Goal: Transaction & Acquisition: Purchase product/service

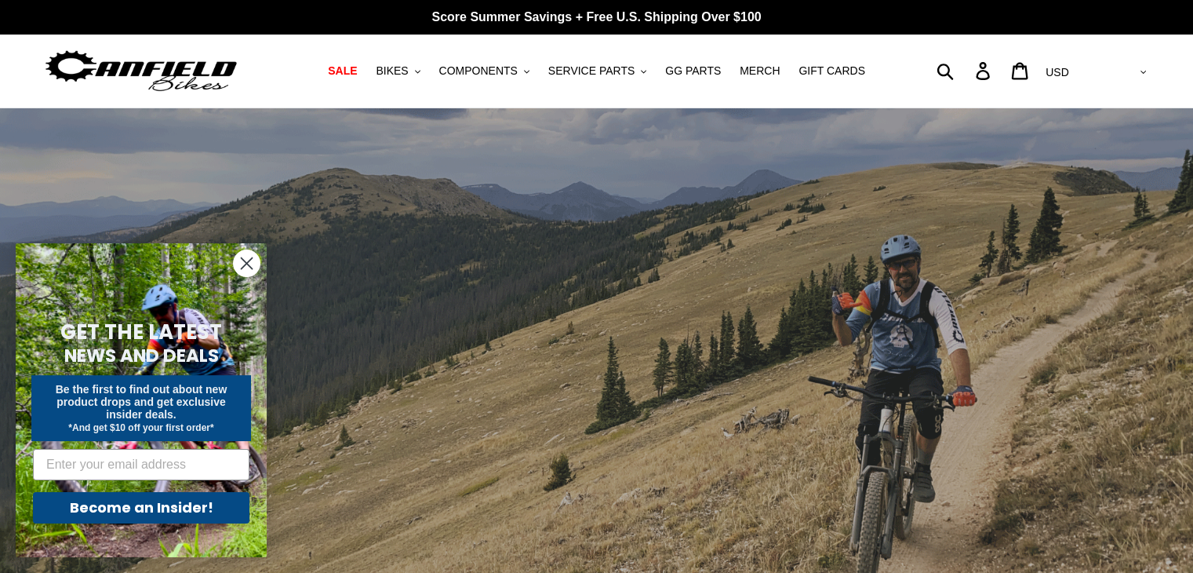
click at [247, 260] on circle "Close dialog" at bounding box center [247, 263] width 26 height 26
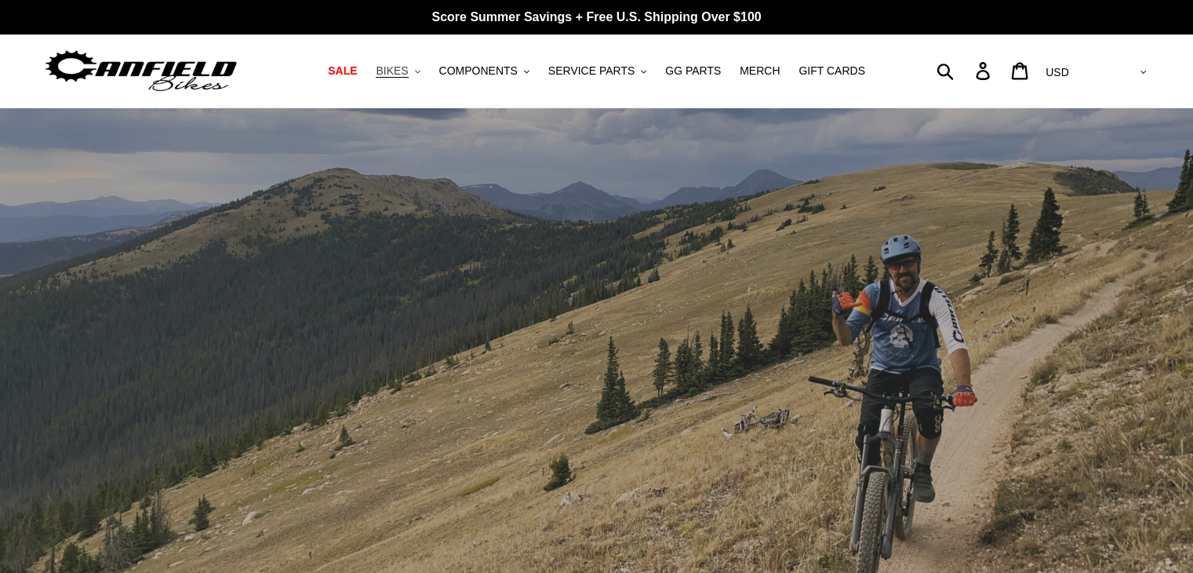
click at [408, 70] on span "BIKES" at bounding box center [392, 70] width 32 height 13
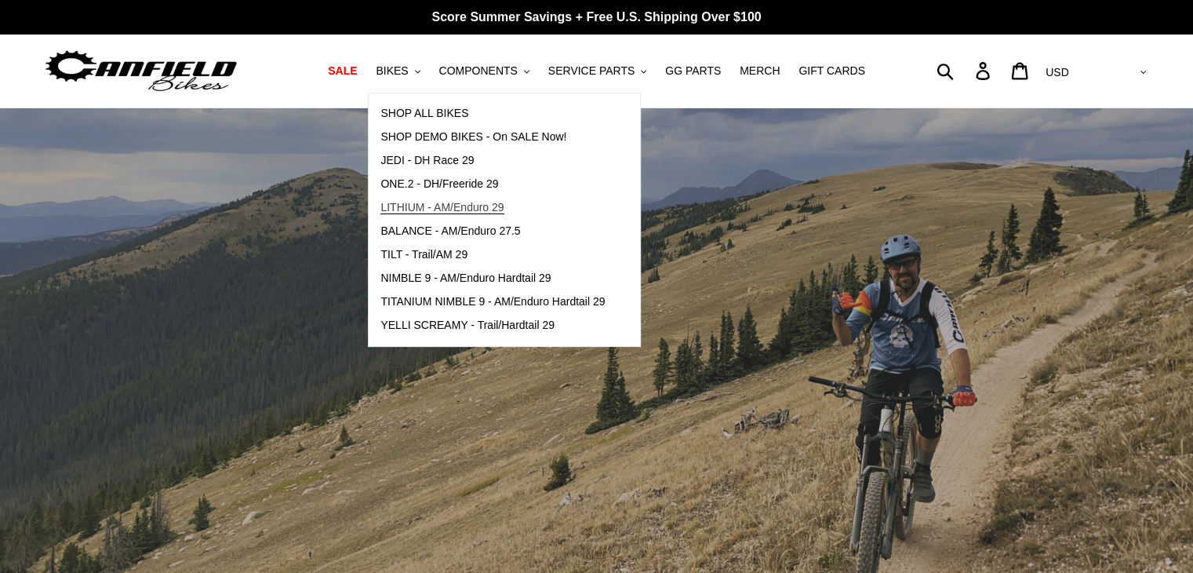
click at [485, 205] on span "LITHIUM - AM/Enduro 29" at bounding box center [441, 207] width 123 height 13
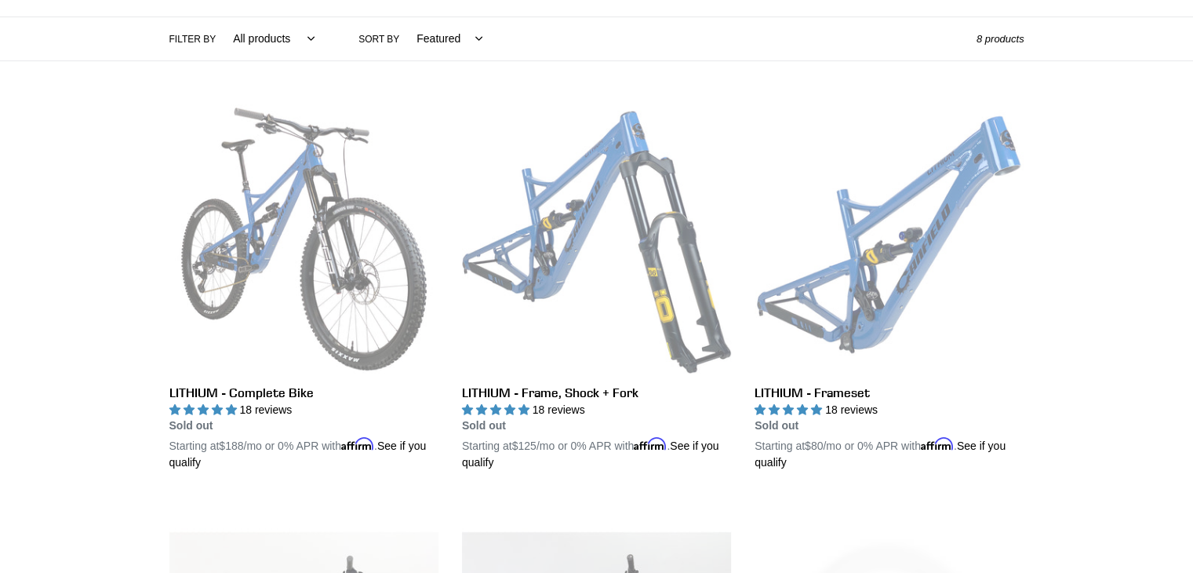
scroll to position [198, 0]
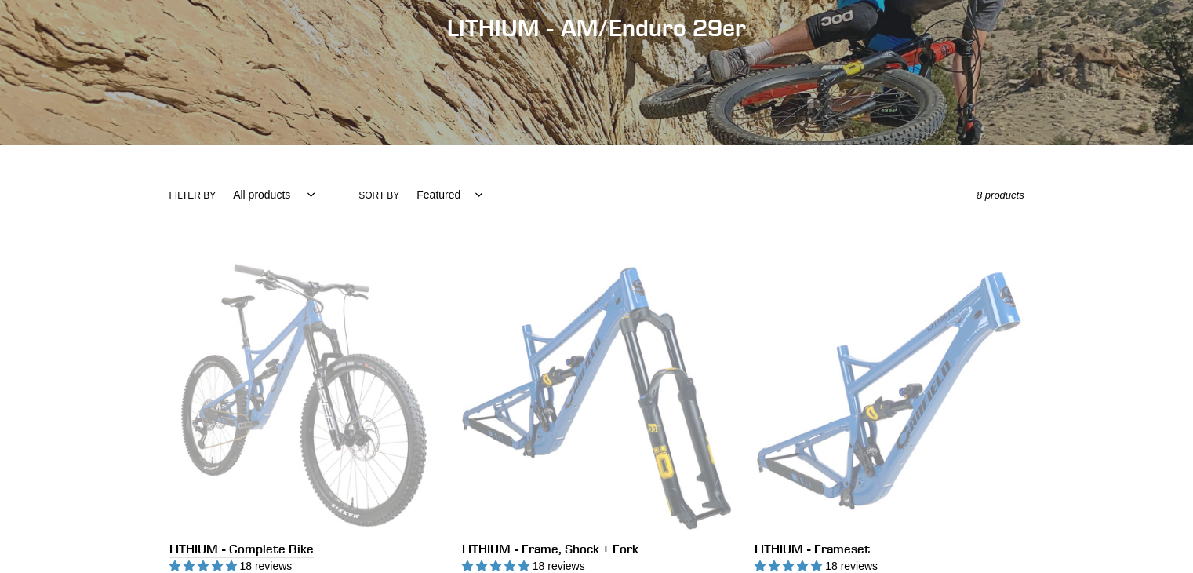
click at [279, 415] on link "LITHIUM - Complete Bike" at bounding box center [303, 443] width 269 height 367
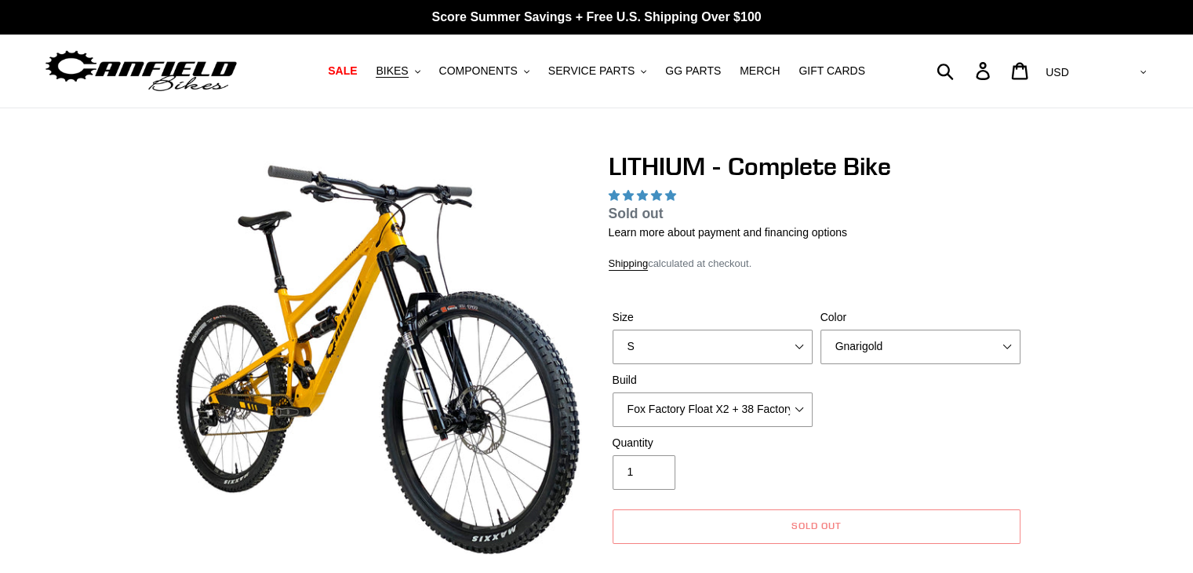
select select "highest-rating"
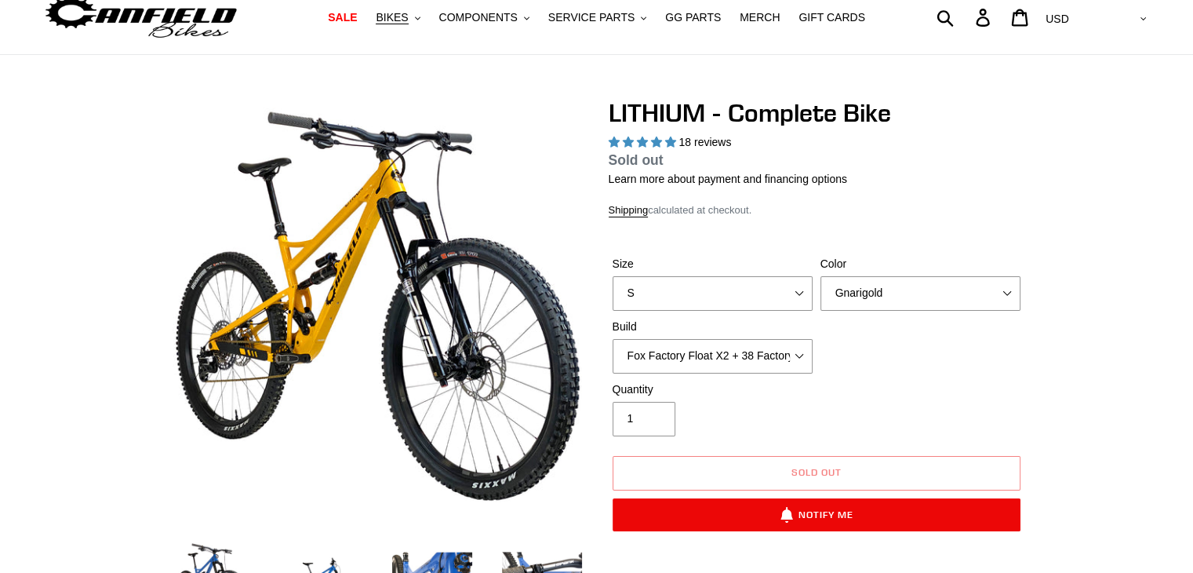
scroll to position [55, 0]
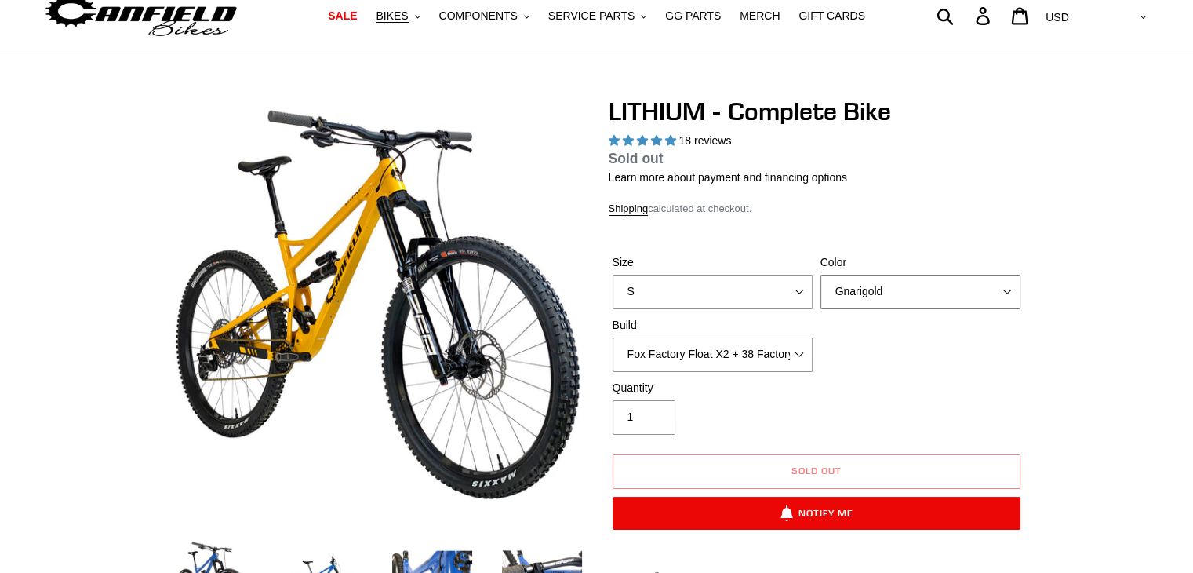
click at [858, 292] on select "Gnarigold Blue Velvet Stealth Black" at bounding box center [920, 292] width 200 height 35
click at [820, 275] on select "Gnarigold Blue Velvet Stealth Black" at bounding box center [920, 292] width 200 height 35
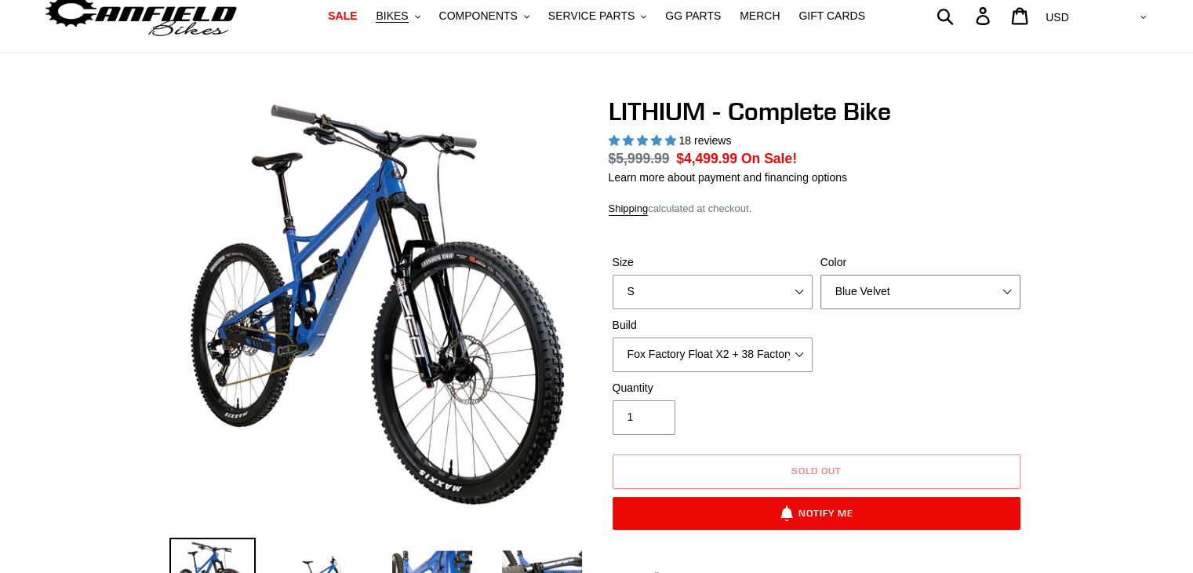
click at [861, 299] on select "Gnarigold Blue Velvet Stealth Black" at bounding box center [920, 292] width 200 height 35
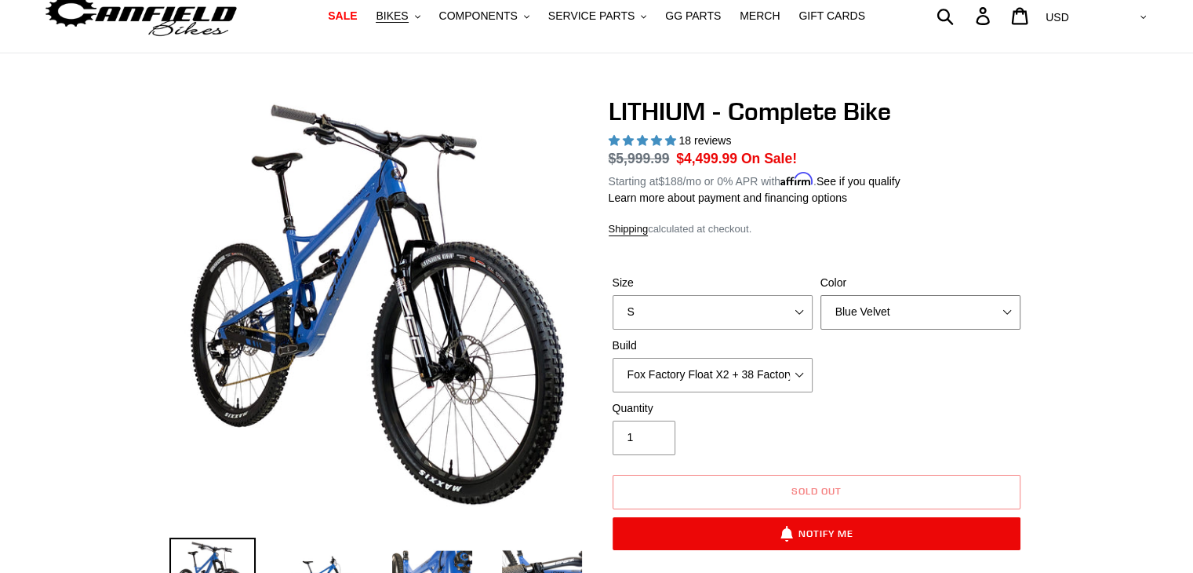
select select "Stealth Black"
click at [820, 295] on select "Gnarigold Blue Velvet Stealth Black" at bounding box center [920, 312] width 200 height 35
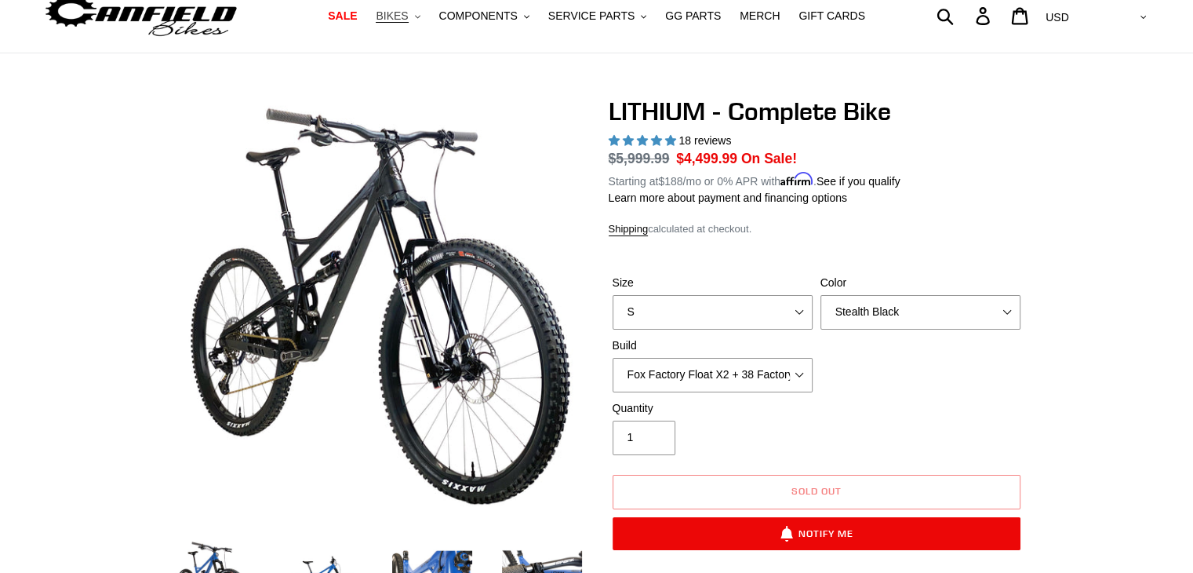
click at [426, 16] on button "BIKES .cls-1{fill:#231f20}" at bounding box center [398, 15] width 60 height 21
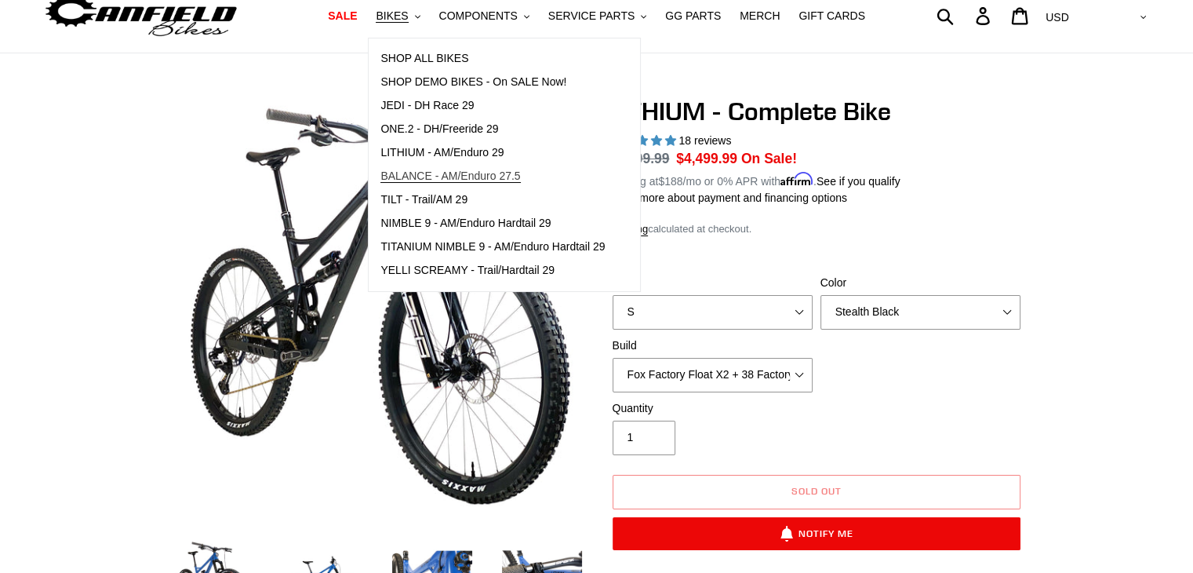
click at [479, 176] on span "BALANCE - AM/Enduro 27.5" at bounding box center [450, 175] width 140 height 13
